Goal: Information Seeking & Learning: Learn about a topic

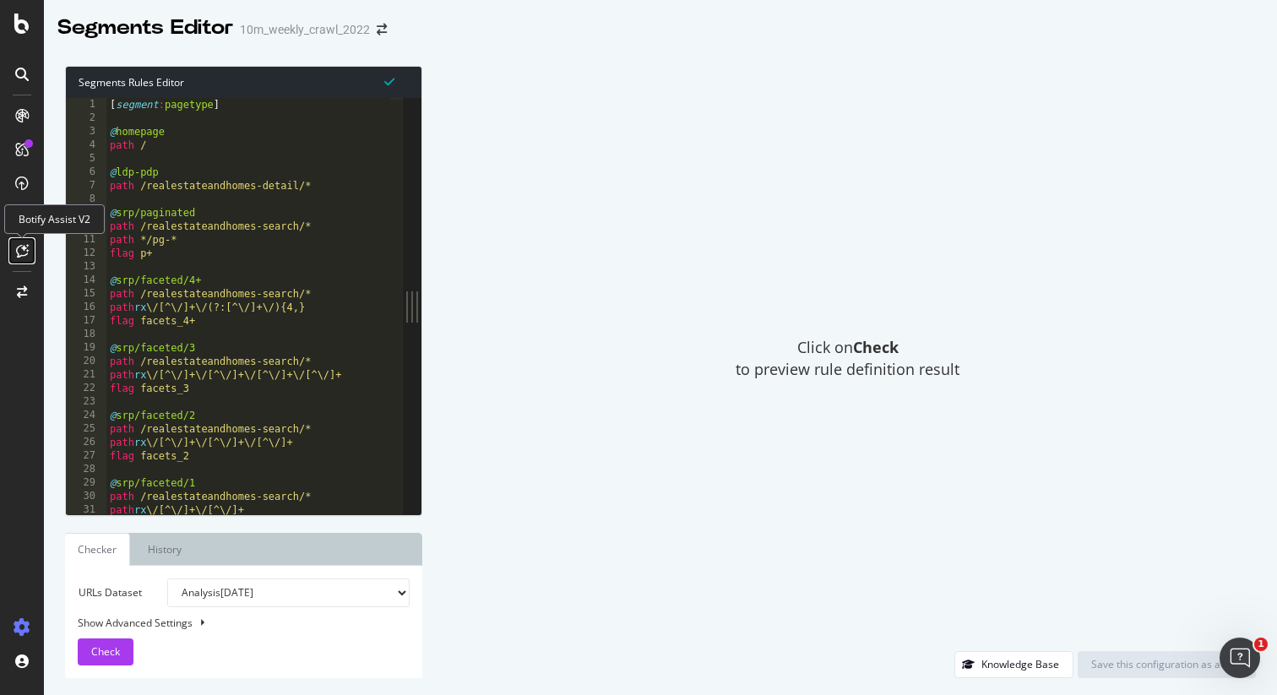
click at [24, 253] on icon at bounding box center [22, 251] width 13 height 14
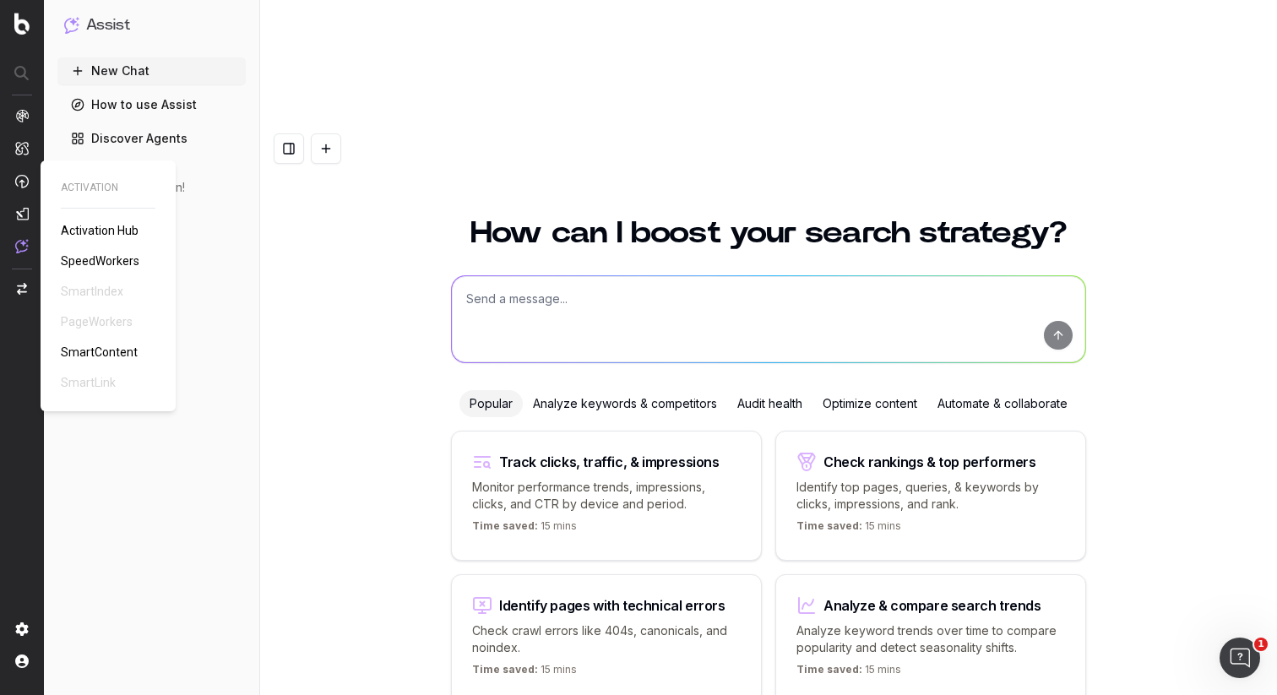
click at [101, 258] on span "SpeedWorkers" at bounding box center [100, 261] width 79 height 14
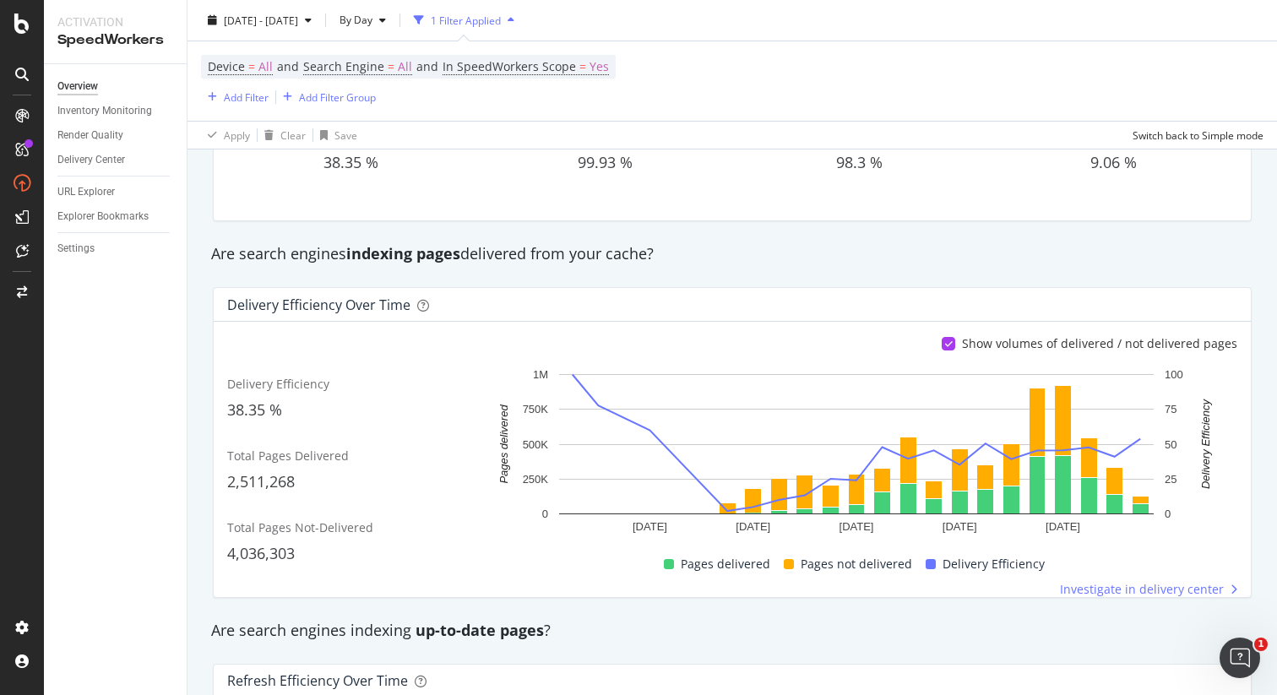
scroll to position [155, 0]
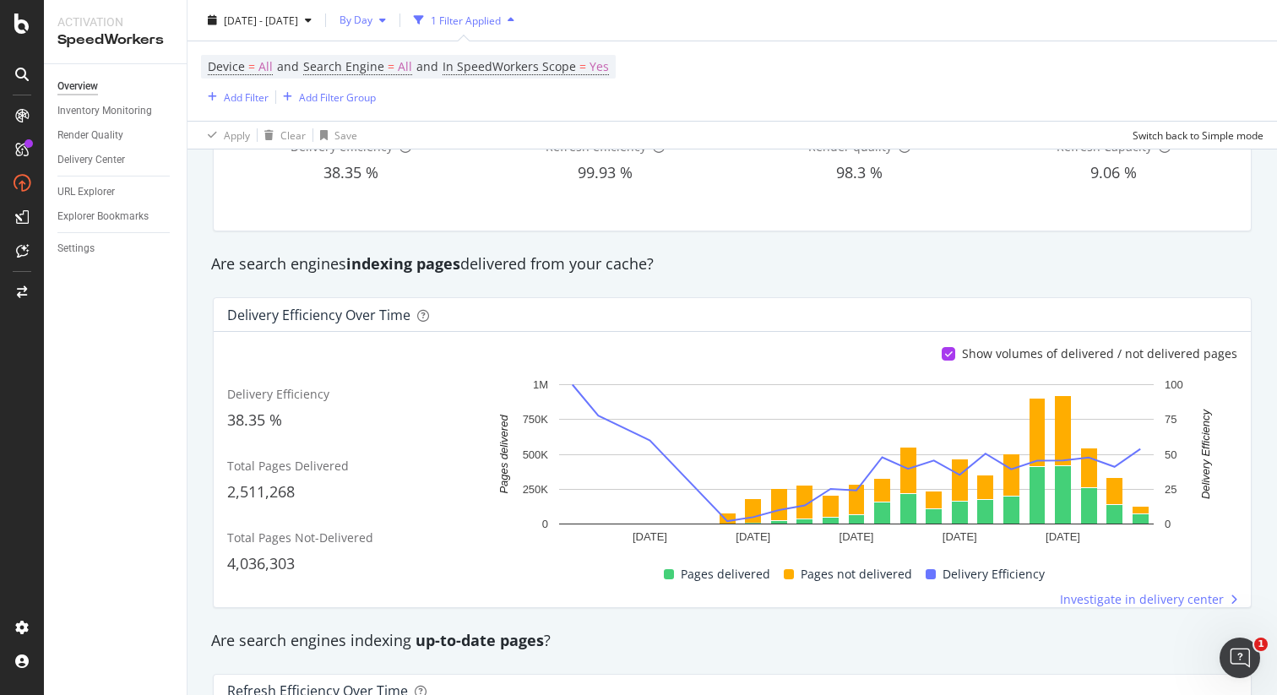
click at [372, 24] on span "By Day" at bounding box center [353, 20] width 40 height 14
click at [412, 58] on span "By Hour" at bounding box center [404, 53] width 45 height 15
